Goal: Find specific page/section: Locate a particular part of the current website

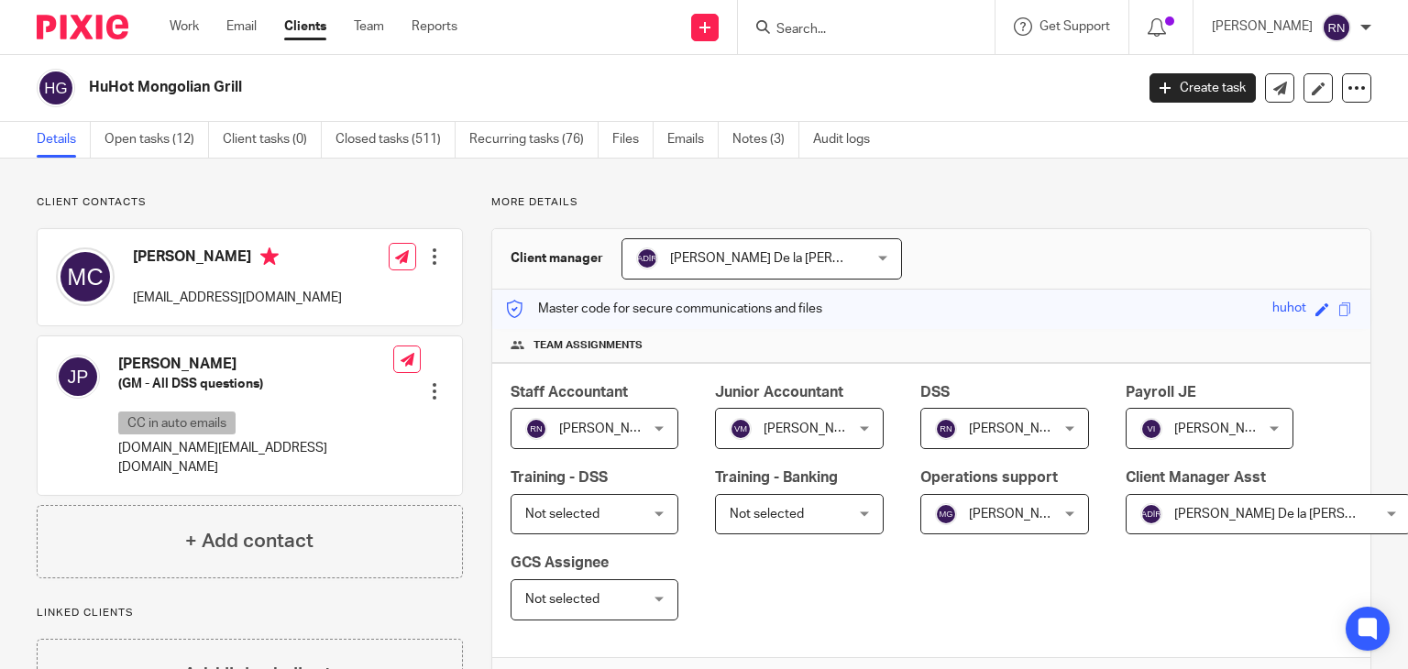
click at [874, 33] on input "Search" at bounding box center [857, 30] width 165 height 16
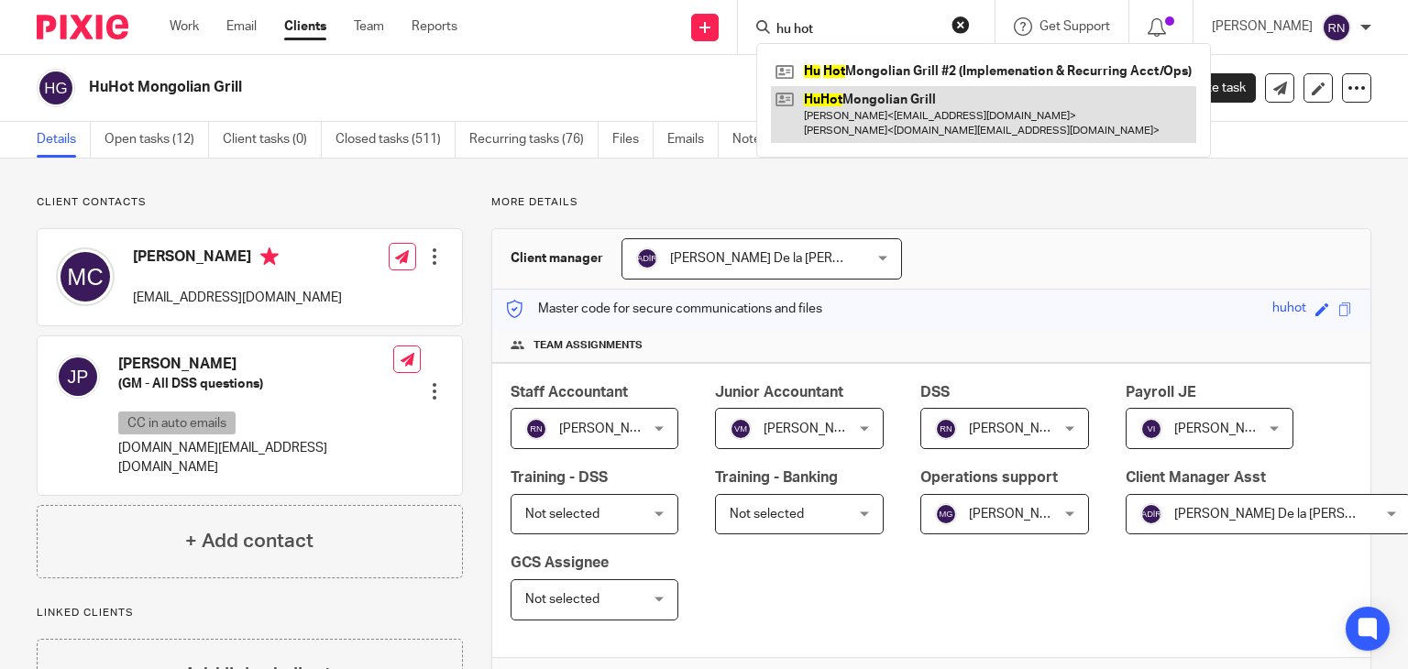
type input "hu hot"
click at [972, 102] on link at bounding box center [983, 114] width 425 height 57
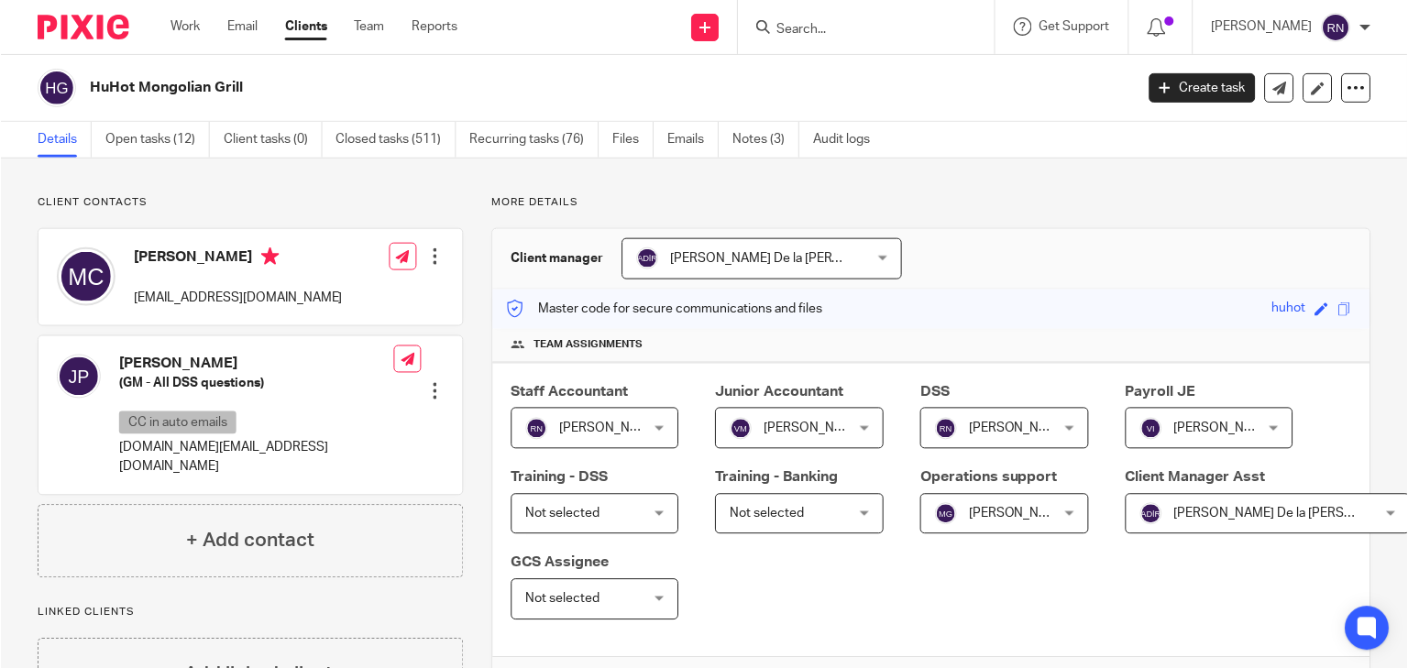
scroll to position [396, 0]
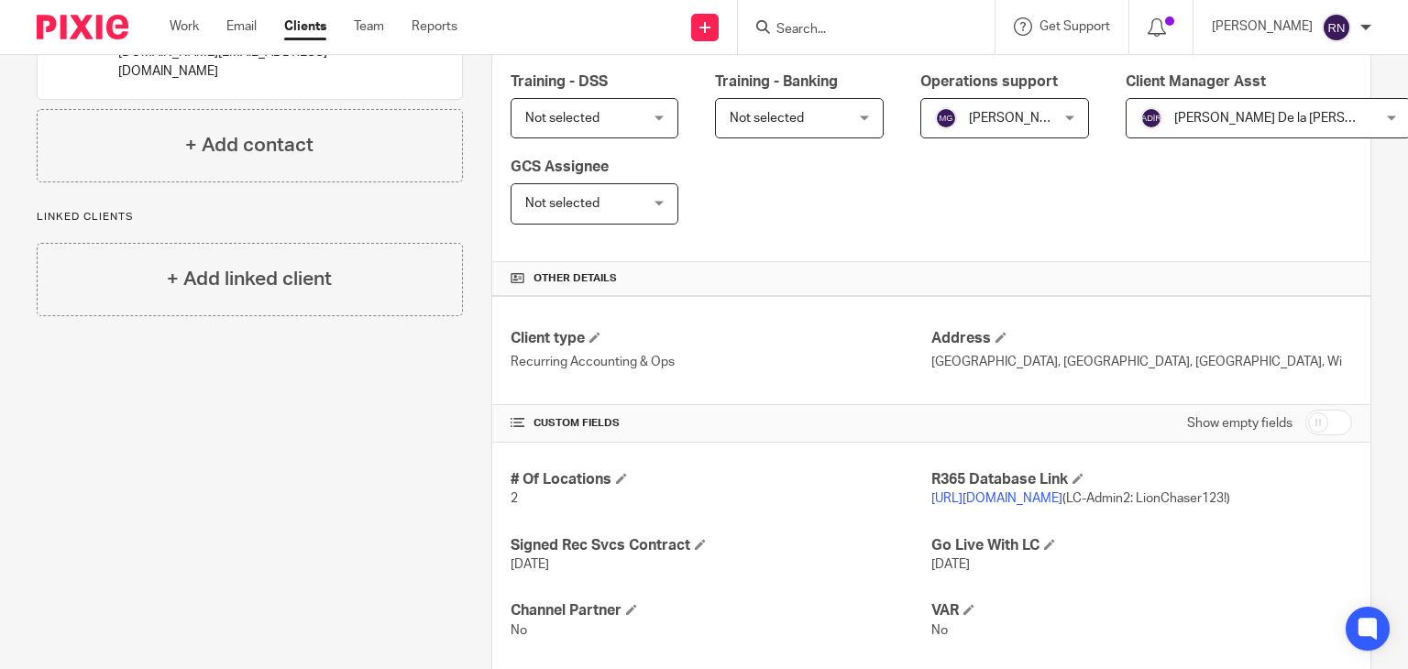
click at [1062, 493] on link "[URL][DOMAIN_NAME]" at bounding box center [996, 498] width 131 height 13
